Goal: Book appointment/travel/reservation

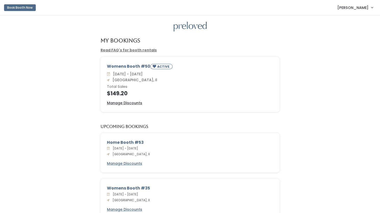
click at [23, 8] on button "Book Booth Now" at bounding box center [20, 7] width 32 height 7
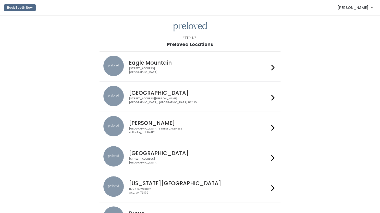
click at [166, 97] on div "[STREET_ADDRESS][PERSON_NAME]" at bounding box center [199, 100] width 140 height 7
click at [359, 6] on span "[PERSON_NAME]" at bounding box center [352, 8] width 31 height 6
click at [345, 22] on link "My bookings" at bounding box center [355, 20] width 46 height 9
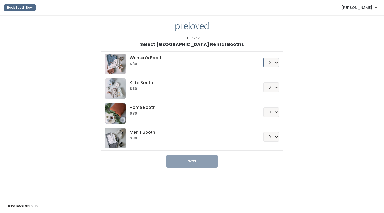
click at [277, 62] on select "0 1 2 3 4" at bounding box center [270, 63] width 15 height 10
select select "1"
click at [263, 58] on select "0 1 2 3 4" at bounding box center [270, 63] width 15 height 10
click at [194, 160] on button "Next" at bounding box center [191, 161] width 51 height 13
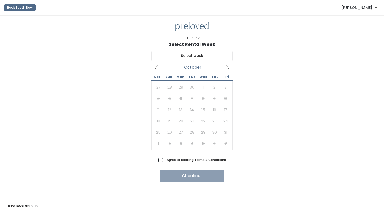
click at [227, 67] on icon at bounding box center [228, 68] width 6 height 6
click at [155, 67] on icon at bounding box center [156, 68] width 6 height 6
